Goal: Information Seeking & Learning: Find specific fact

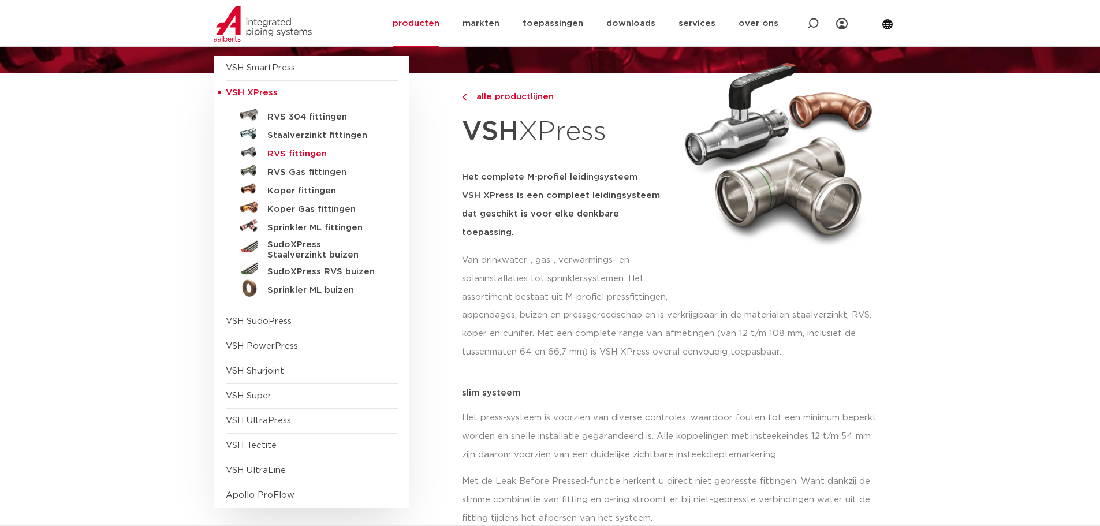
scroll to position [115, 0]
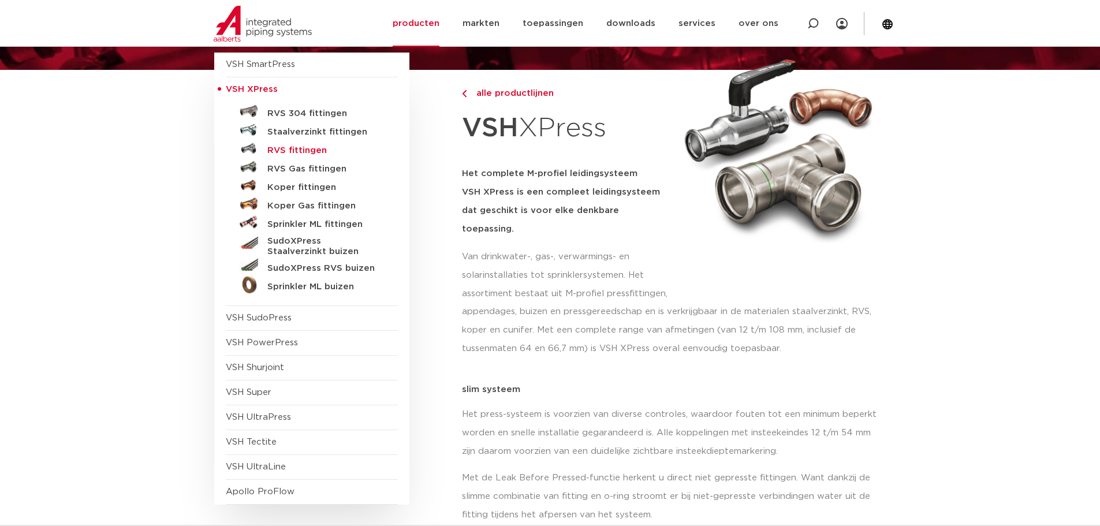
click at [294, 148] on h5 "RVS fittingen" at bounding box center [324, 150] width 114 height 10
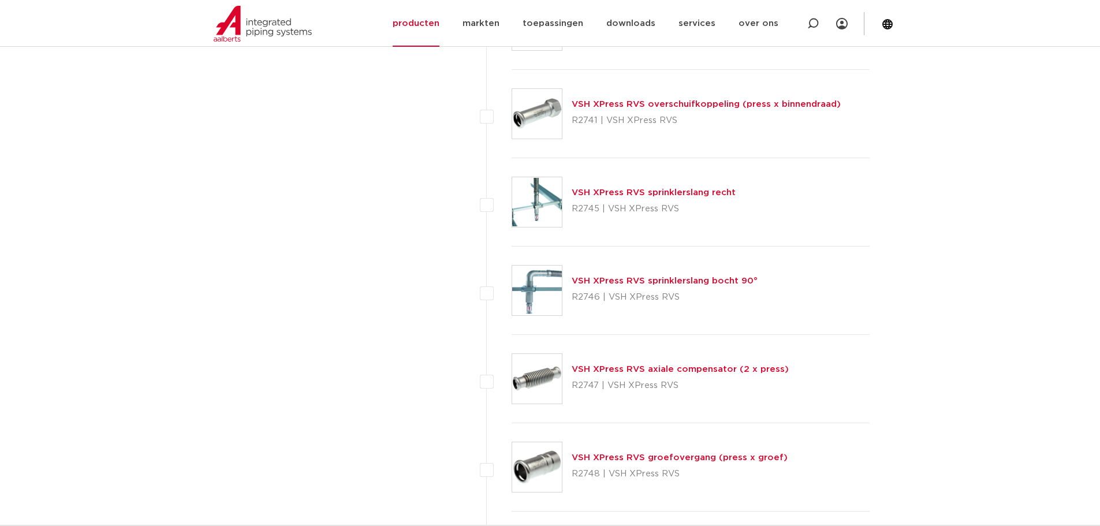
scroll to position [2599, 0]
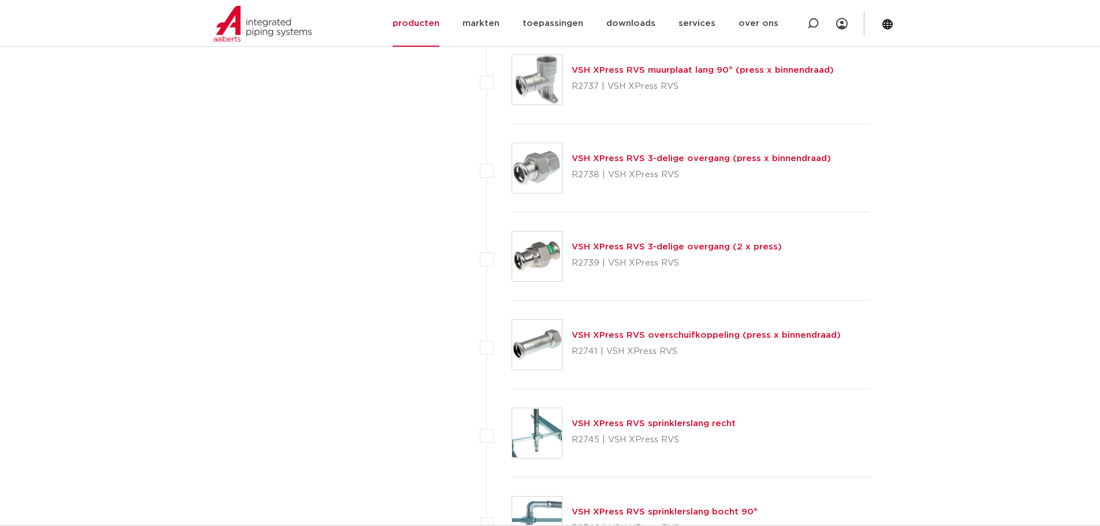
click at [668, 246] on link "VSH XPress RVS 3-delige overgang (2 x press)" at bounding box center [677, 246] width 210 height 9
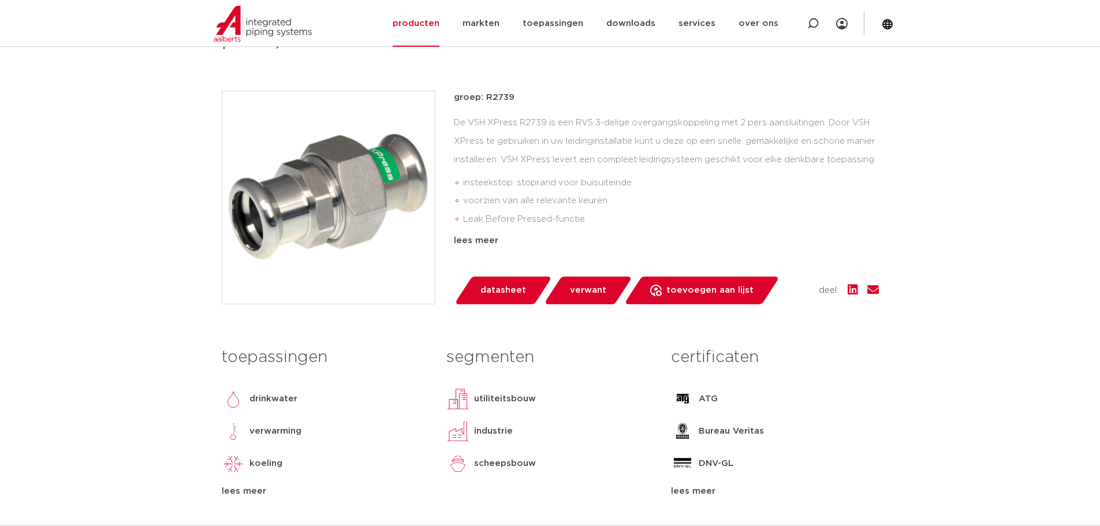
scroll to position [231, 0]
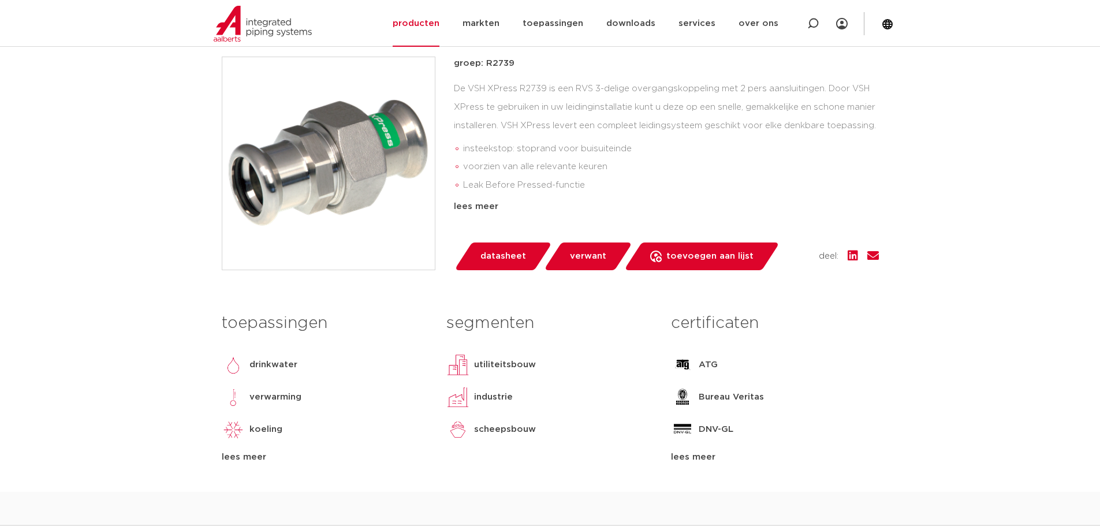
drag, startPoint x: 1036, startPoint y: 65, endPoint x: 1095, endPoint y: 108, distance: 73.1
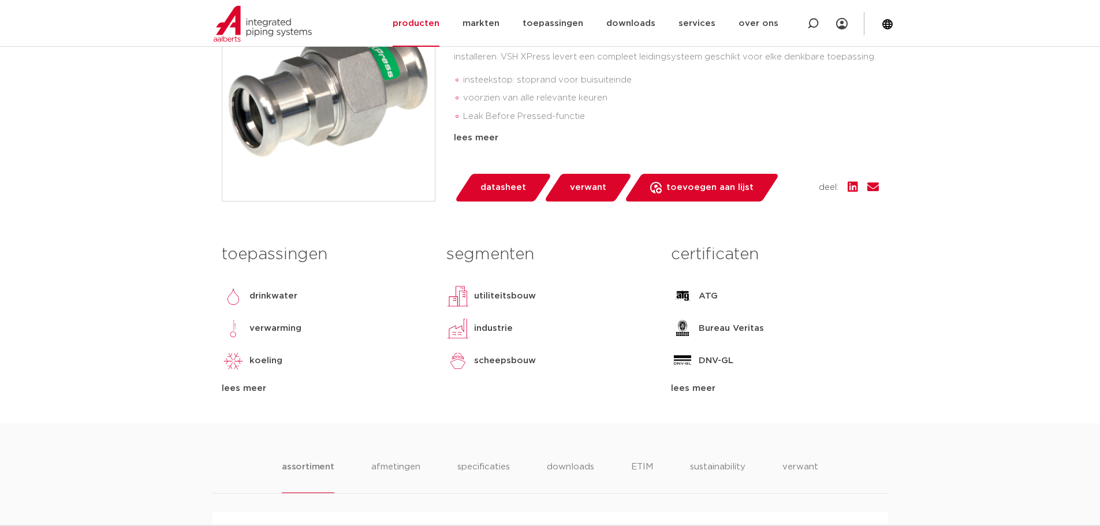
scroll to position [0, 0]
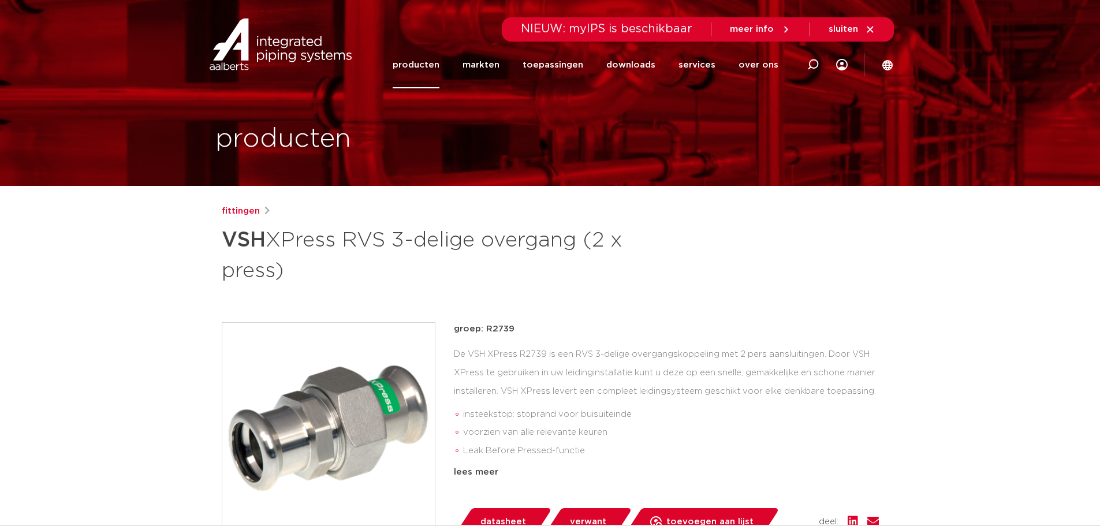
click at [434, 58] on link "producten" at bounding box center [416, 65] width 47 height 47
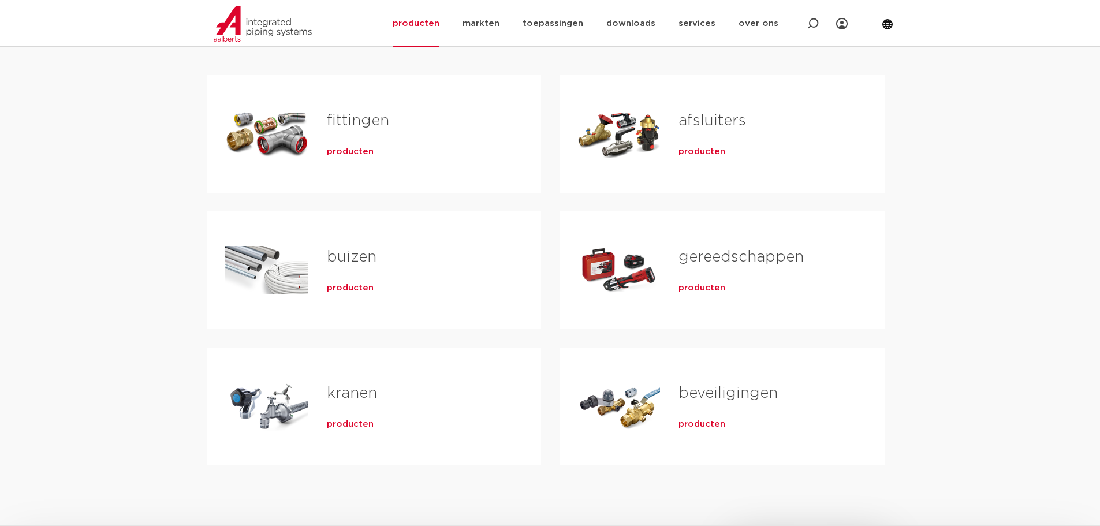
scroll to position [231, 0]
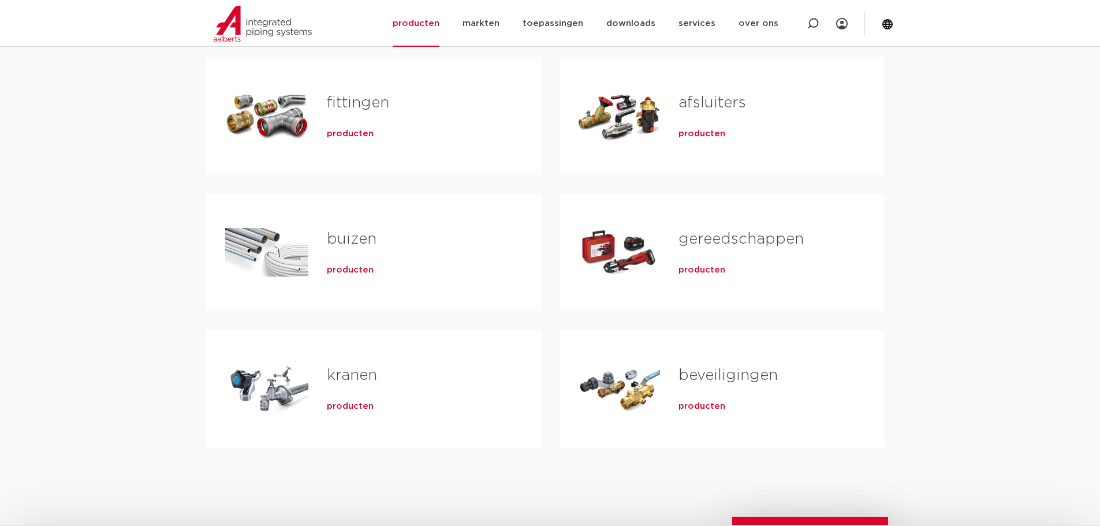
click at [358, 134] on span "producten" at bounding box center [350, 134] width 47 height 12
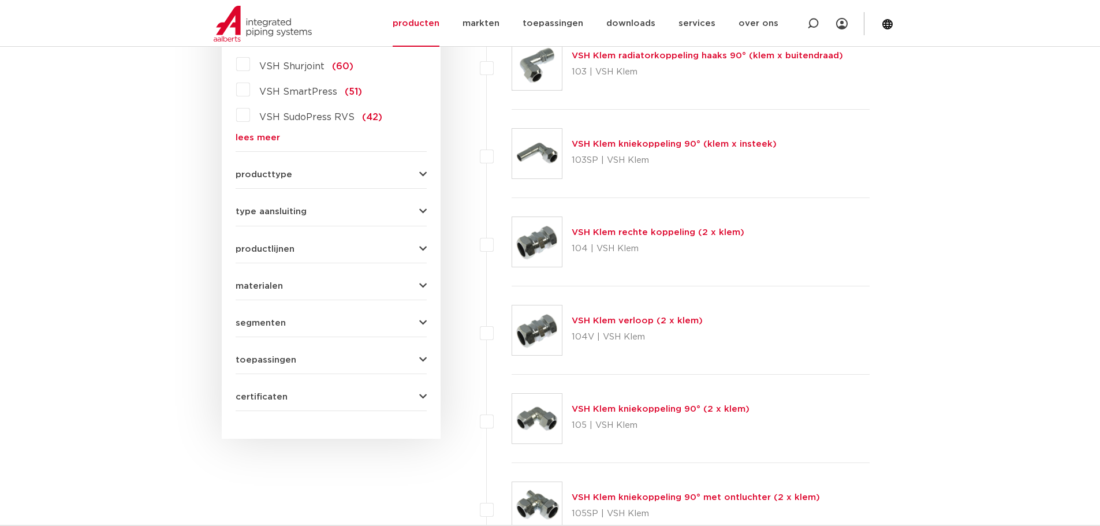
scroll to position [232, 0]
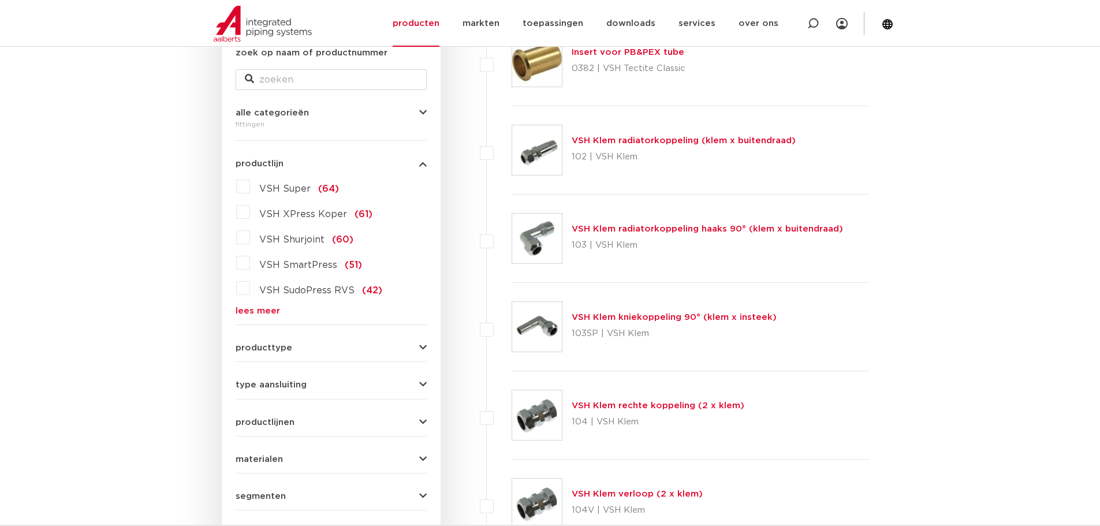
click at [303, 212] on span "VSH XPress Koper" at bounding box center [303, 214] width 88 height 9
click at [0, 0] on input "VSH XPress Koper (61)" at bounding box center [0, 0] width 0 height 0
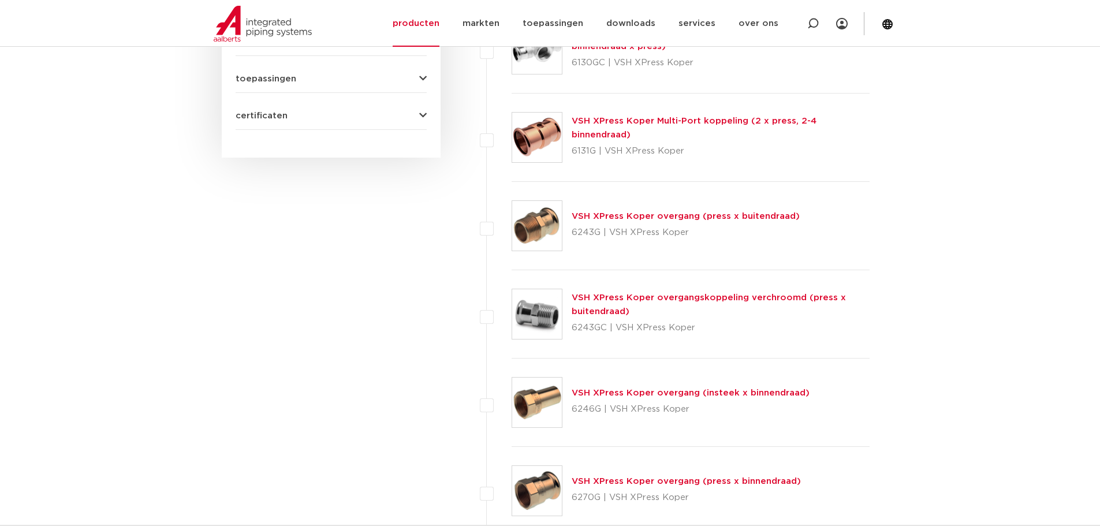
scroll to position [694, 0]
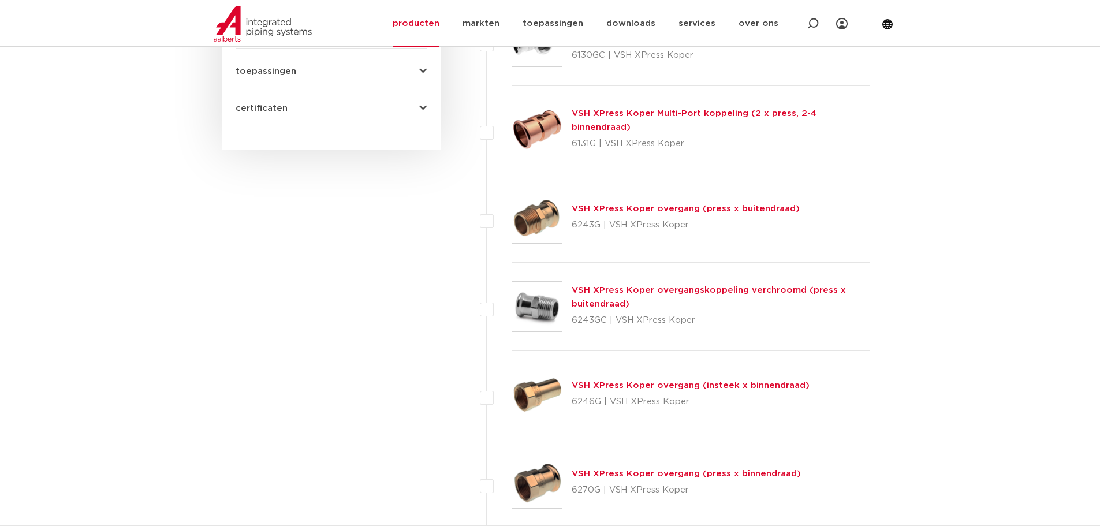
click at [608, 210] on link "VSH XPress Koper overgang (press x buitendraad)" at bounding box center [686, 208] width 228 height 9
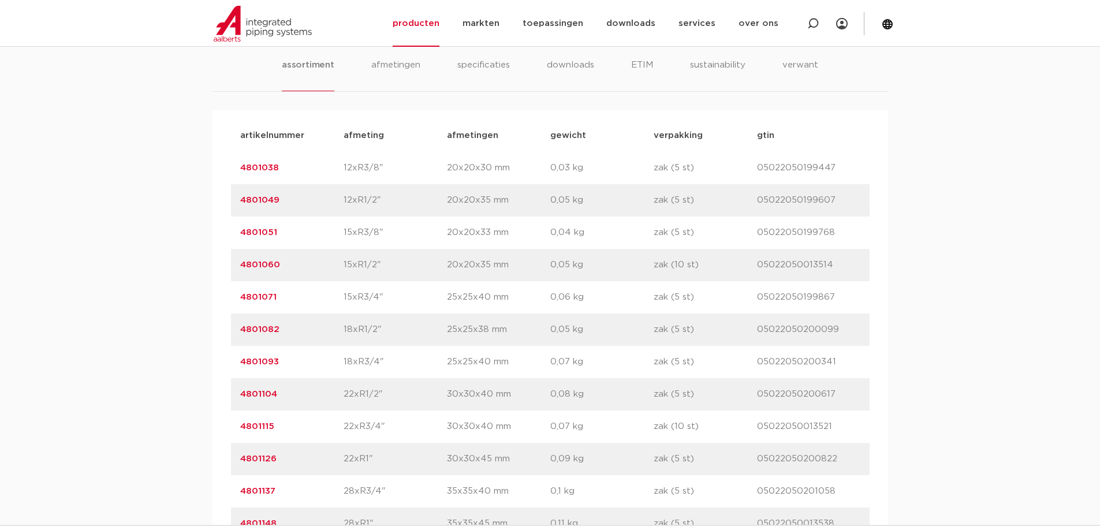
scroll to position [751, 0]
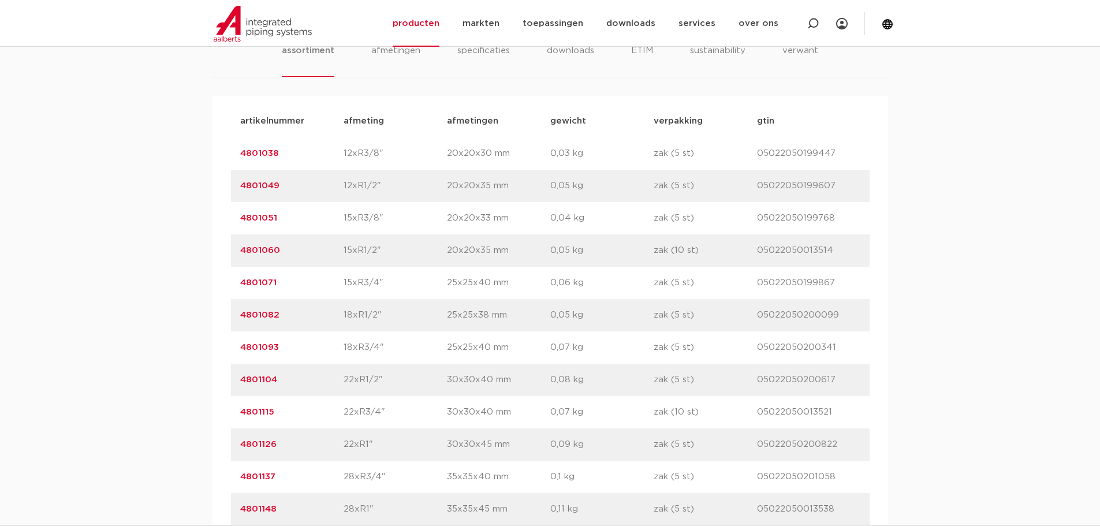
click at [263, 281] on link "4801071" at bounding box center [258, 282] width 36 height 9
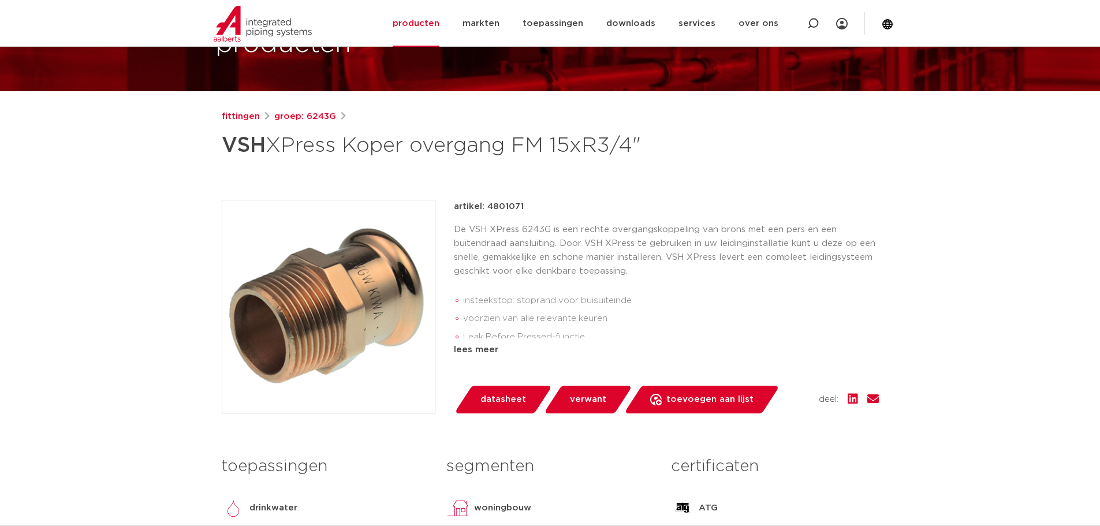
scroll to position [115, 0]
